Goal: Information Seeking & Learning: Learn about a topic

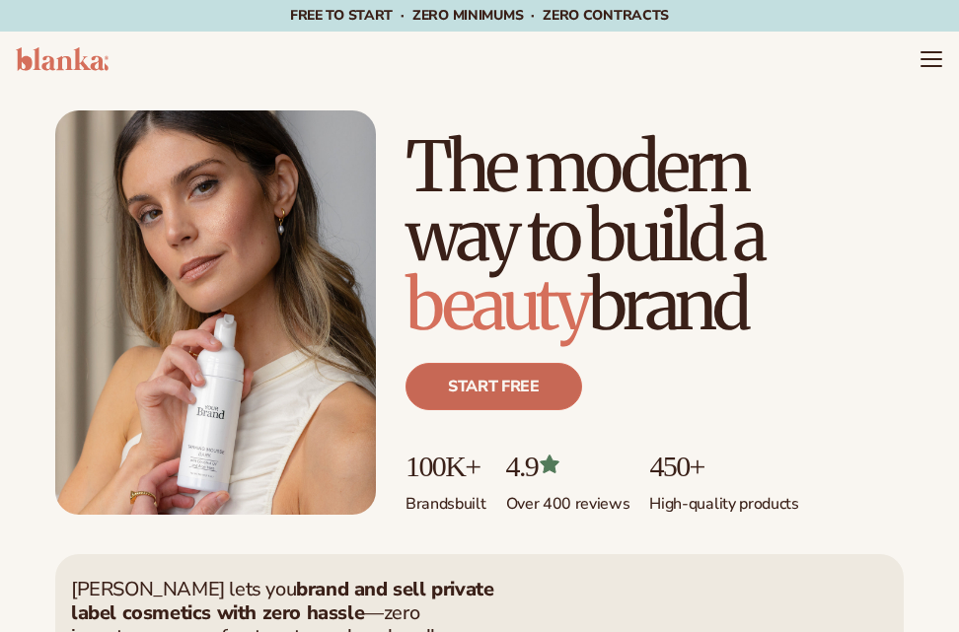
click at [518, 389] on link "Start free" at bounding box center [493, 386] width 177 height 47
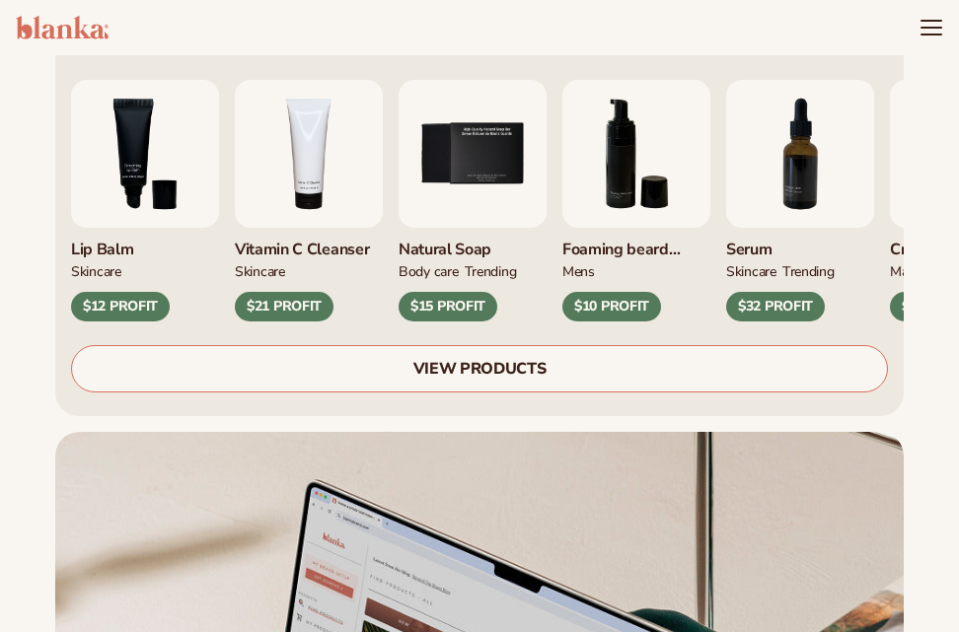
scroll to position [592, 0]
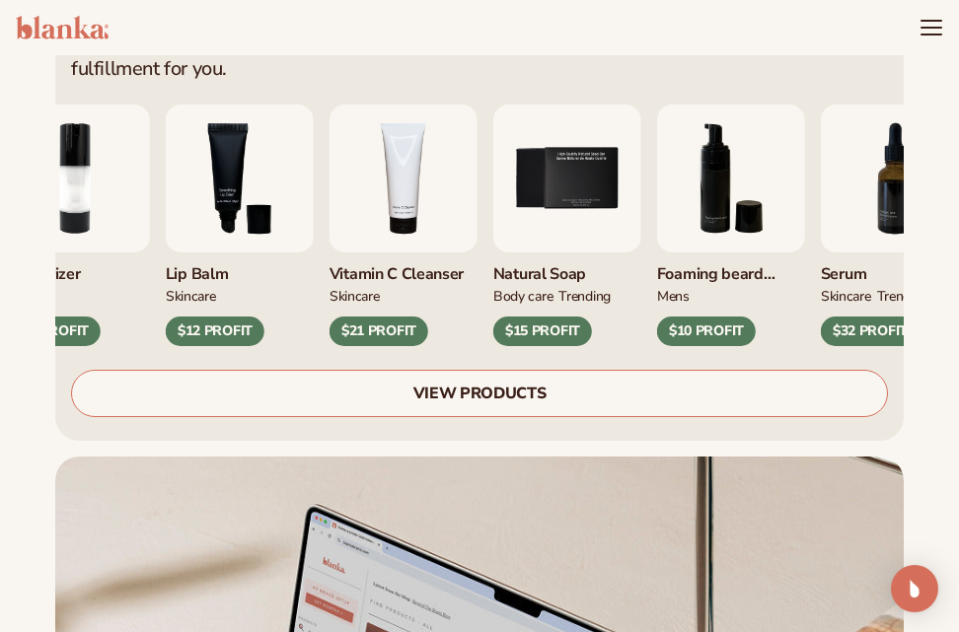
click at [400, 317] on div "$21 PROFIT" at bounding box center [379, 332] width 99 height 30
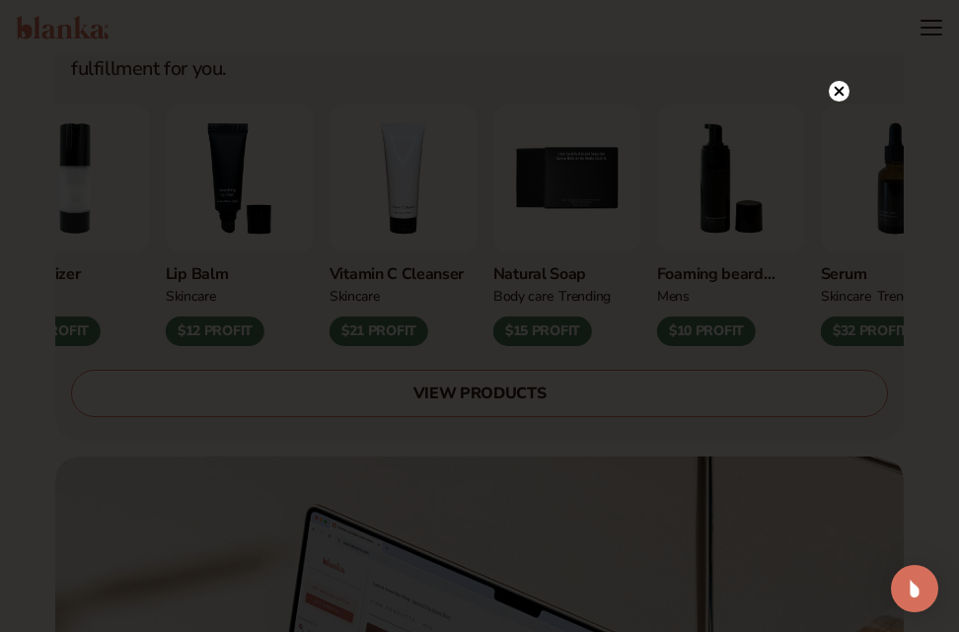
click at [843, 55] on div at bounding box center [479, 316] width 959 height 632
click at [836, 76] on div at bounding box center [839, 91] width 21 height 35
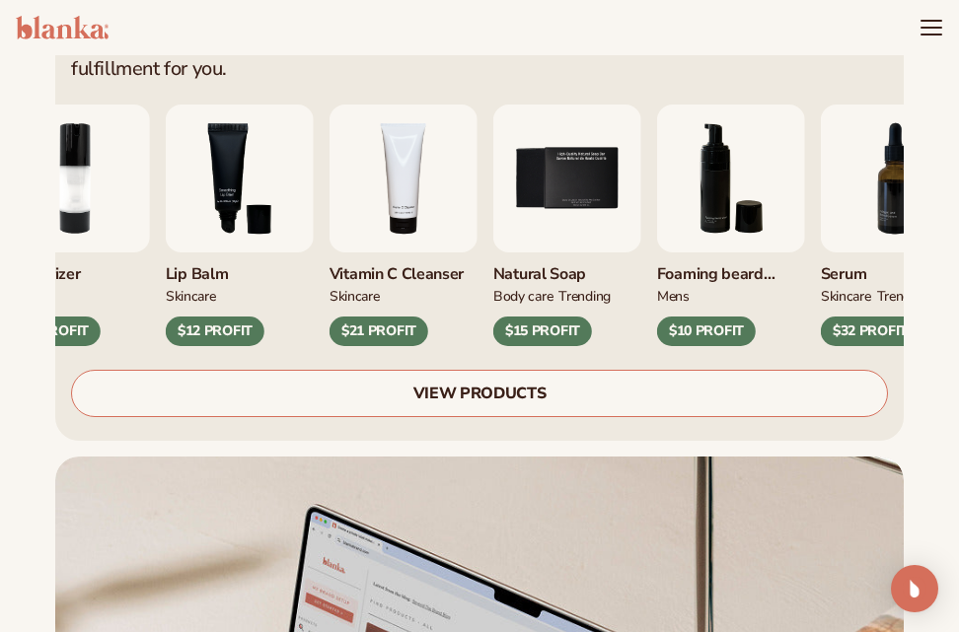
click at [394, 257] on div "Vitamin C Cleanser" at bounding box center [404, 269] width 148 height 33
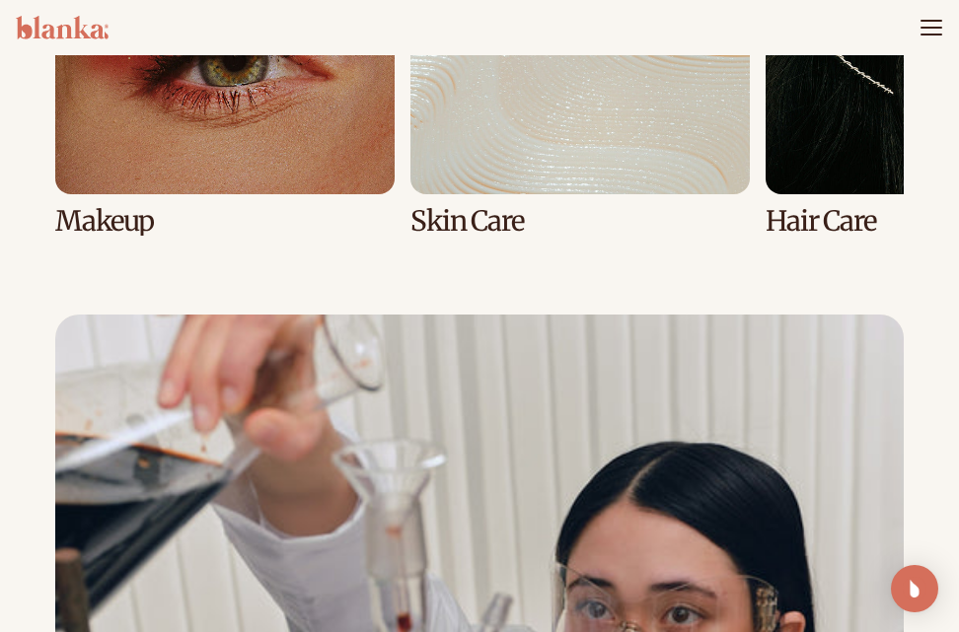
scroll to position [5328, 0]
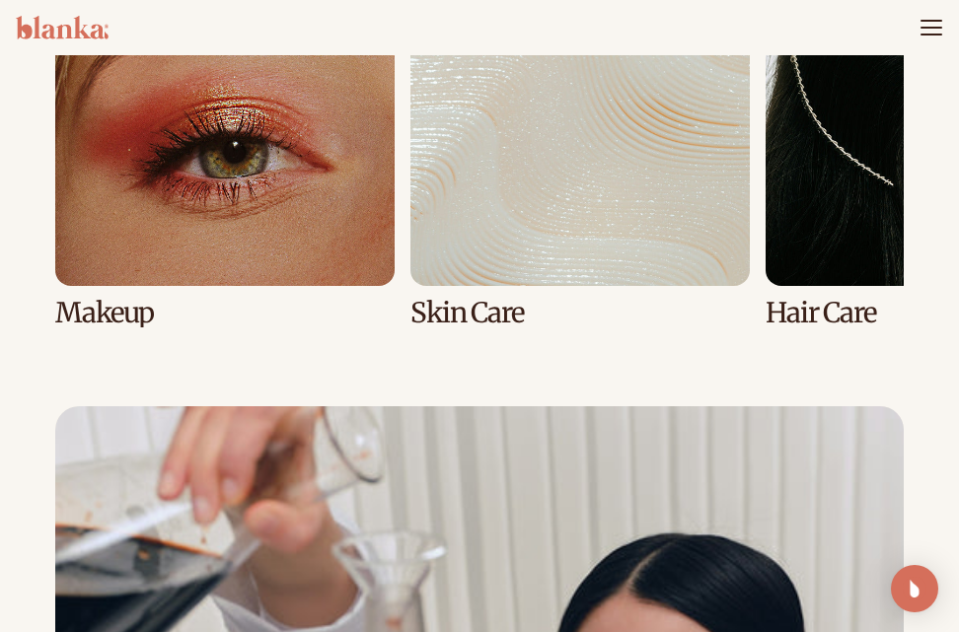
click at [494, 247] on link "2 / 8" at bounding box center [579, 138] width 339 height 382
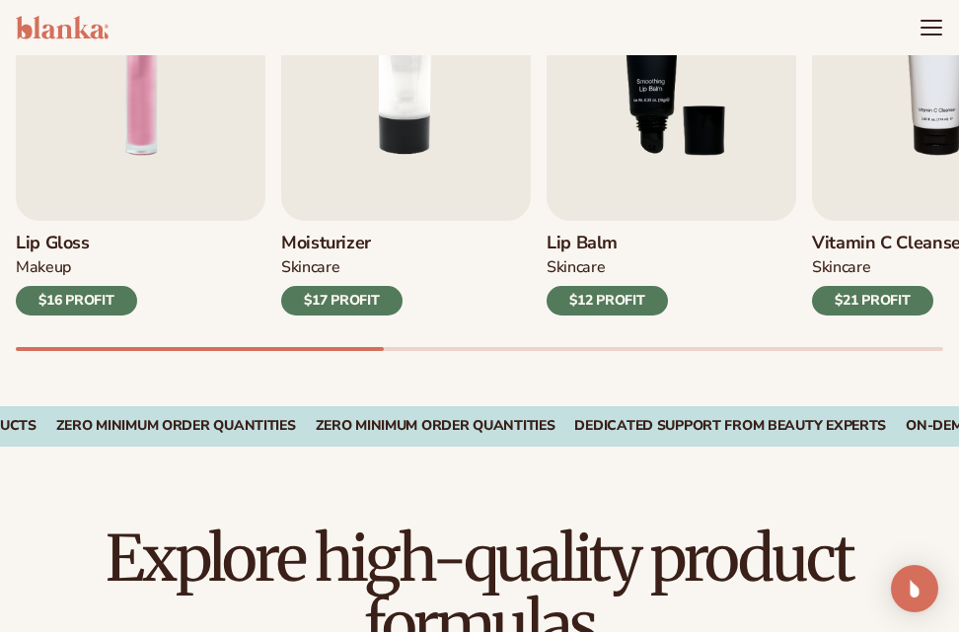
scroll to position [691, 0]
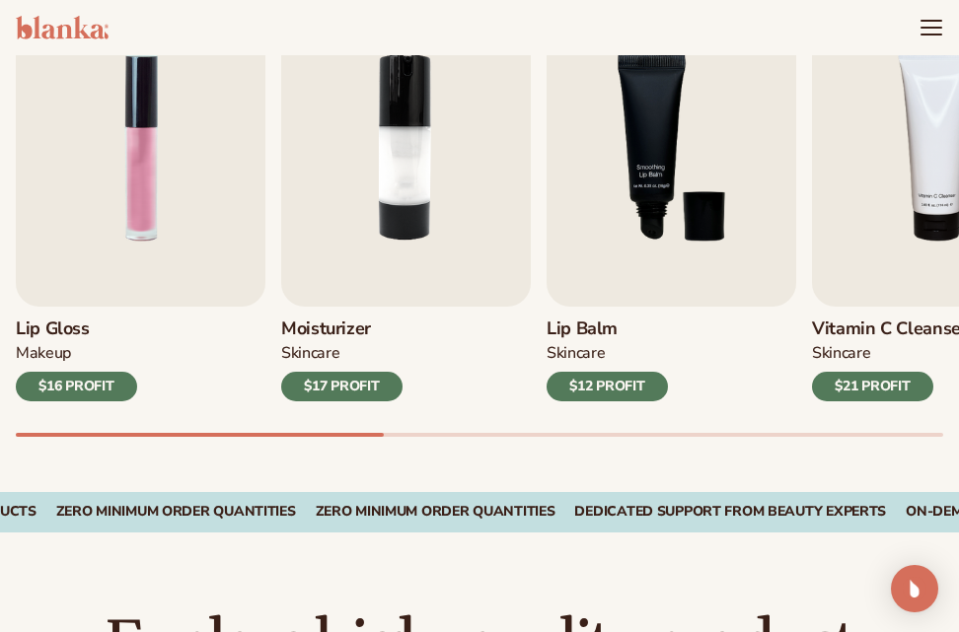
click at [355, 382] on div "$17 PROFIT" at bounding box center [341, 387] width 121 height 30
click at [366, 340] on div "Moisturizer SKINCARE $17 PROFIT" at bounding box center [406, 354] width 250 height 95
click at [361, 332] on h3 "Moisturizer" at bounding box center [341, 330] width 121 height 22
click at [390, 228] on img "2 / 9" at bounding box center [406, 147] width 250 height 319
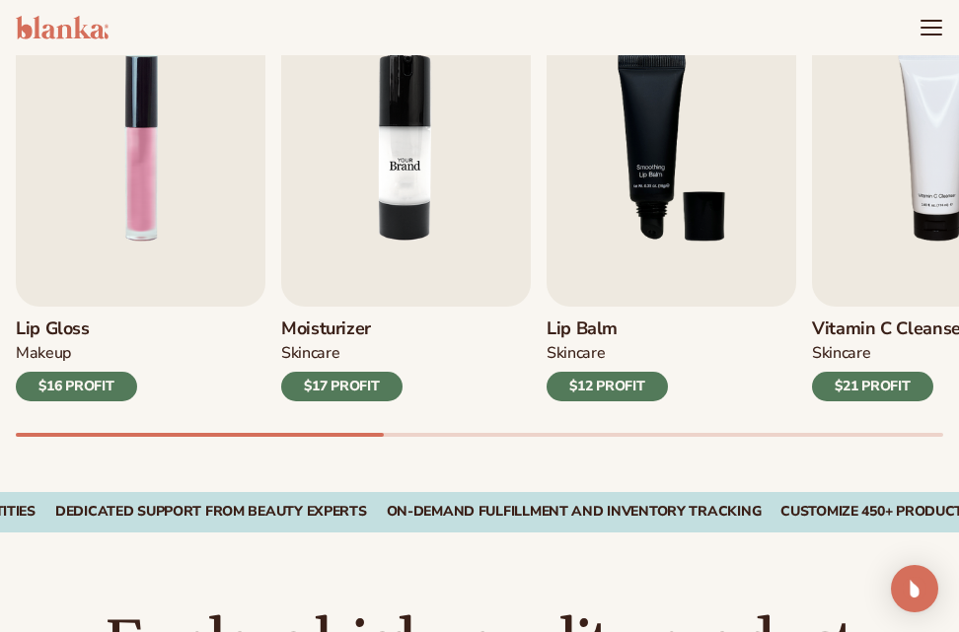
click at [417, 192] on img "2 / 9" at bounding box center [406, 147] width 250 height 319
click at [345, 333] on h3 "Moisturizer" at bounding box center [341, 330] width 121 height 22
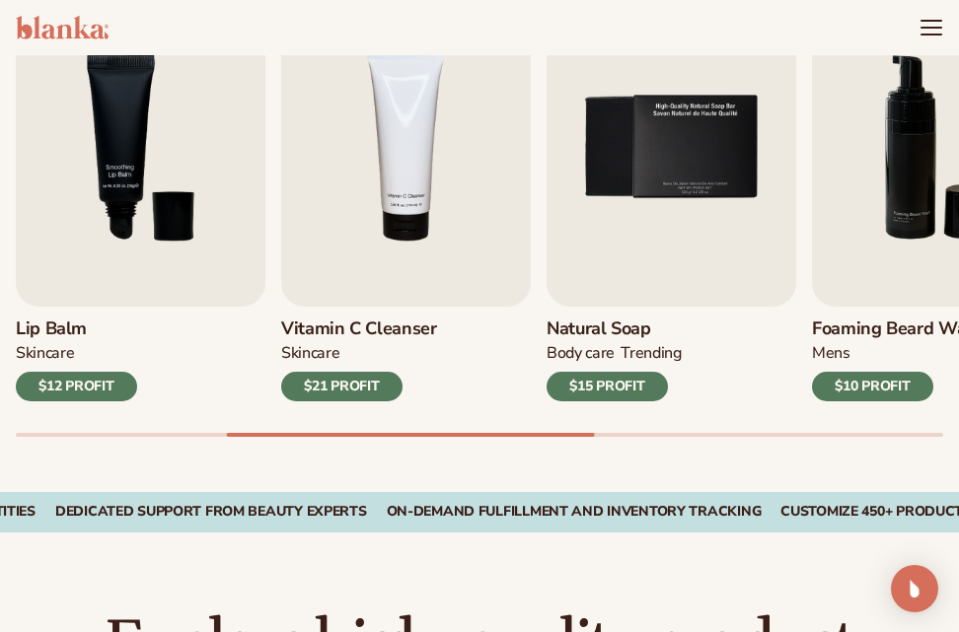
click at [378, 384] on div "$21 PROFIT" at bounding box center [341, 387] width 121 height 30
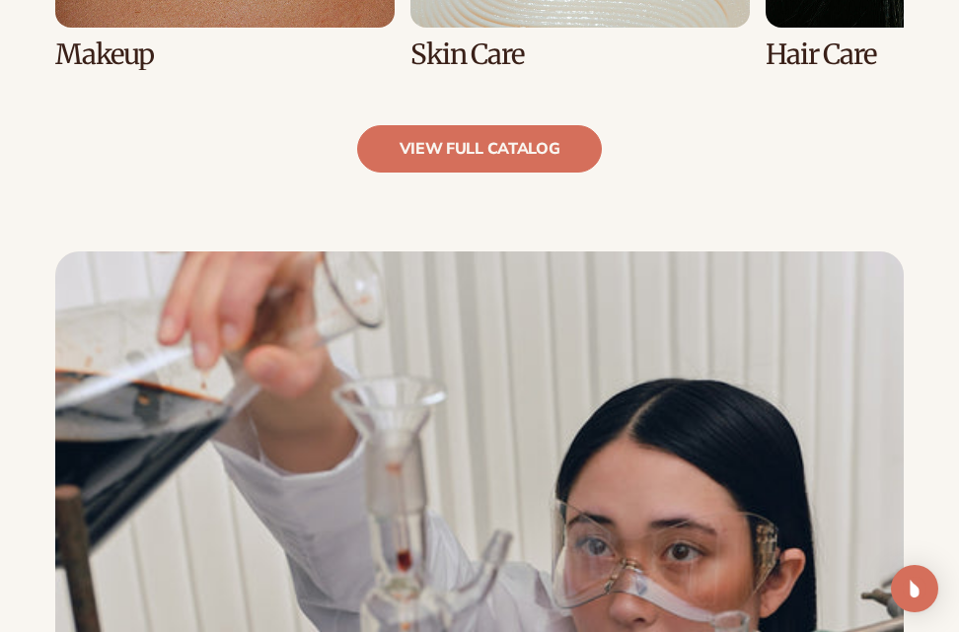
scroll to position [1874, 0]
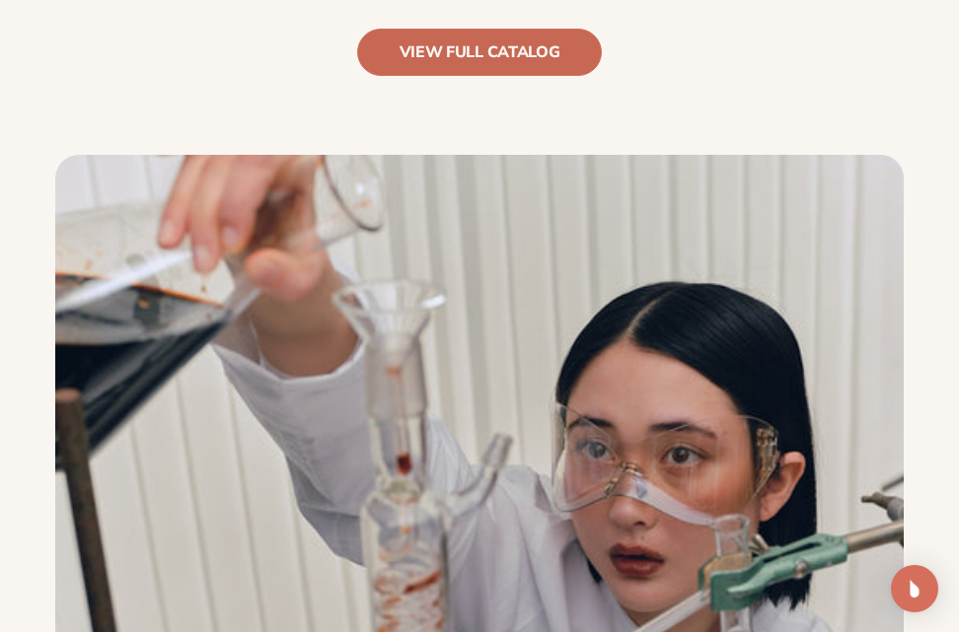
click at [525, 55] on link "view full catalog" at bounding box center [480, 52] width 246 height 47
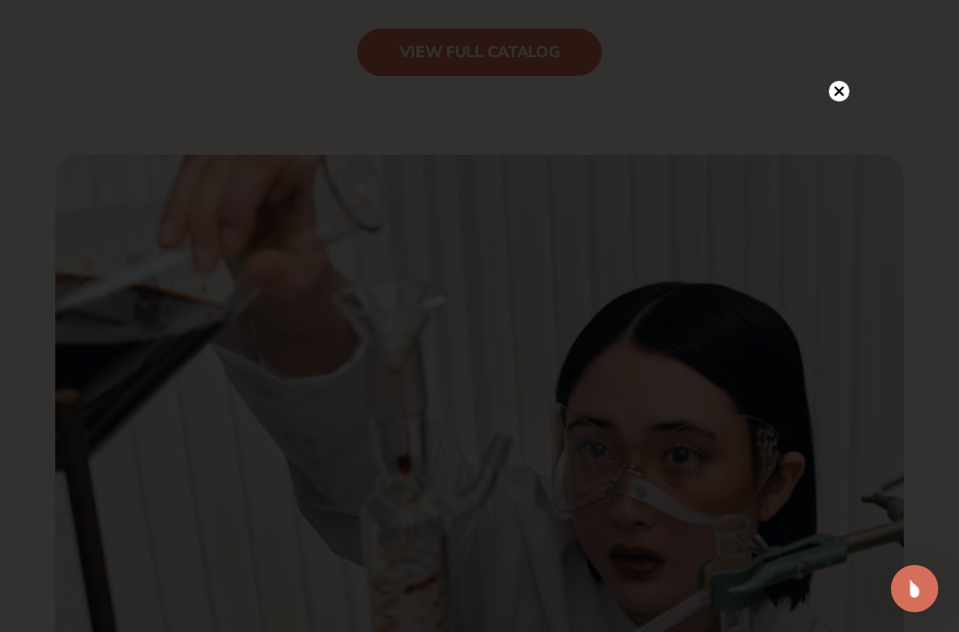
click at [841, 85] on circle at bounding box center [839, 91] width 21 height 21
